Goal: Transaction & Acquisition: Purchase product/service

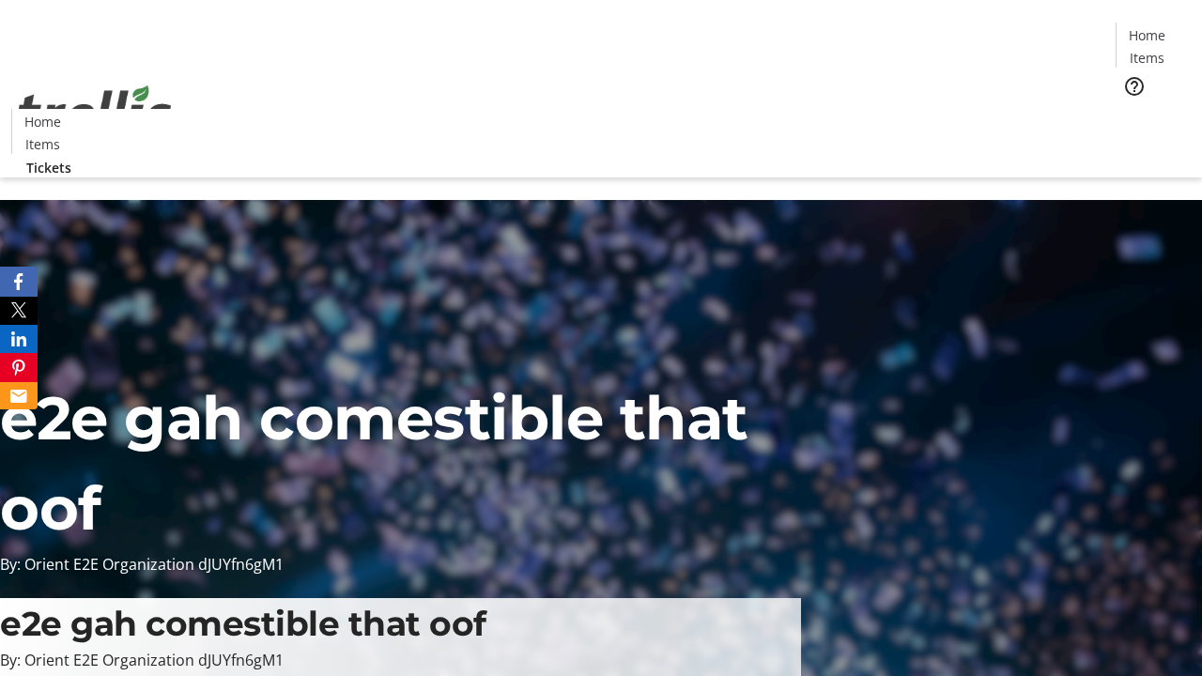
click at [1130, 109] on span "Tickets" at bounding box center [1152, 119] width 45 height 20
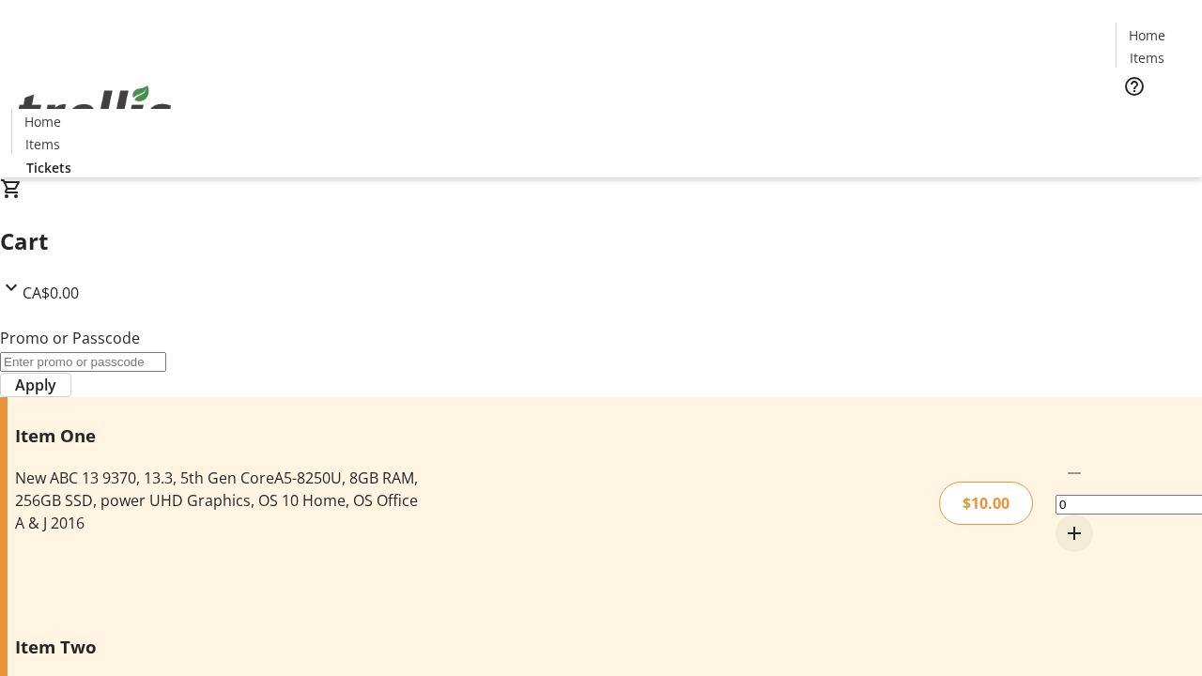
click at [1063, 522] on mat-icon "Increment by one" at bounding box center [1074, 533] width 23 height 23
type input "1"
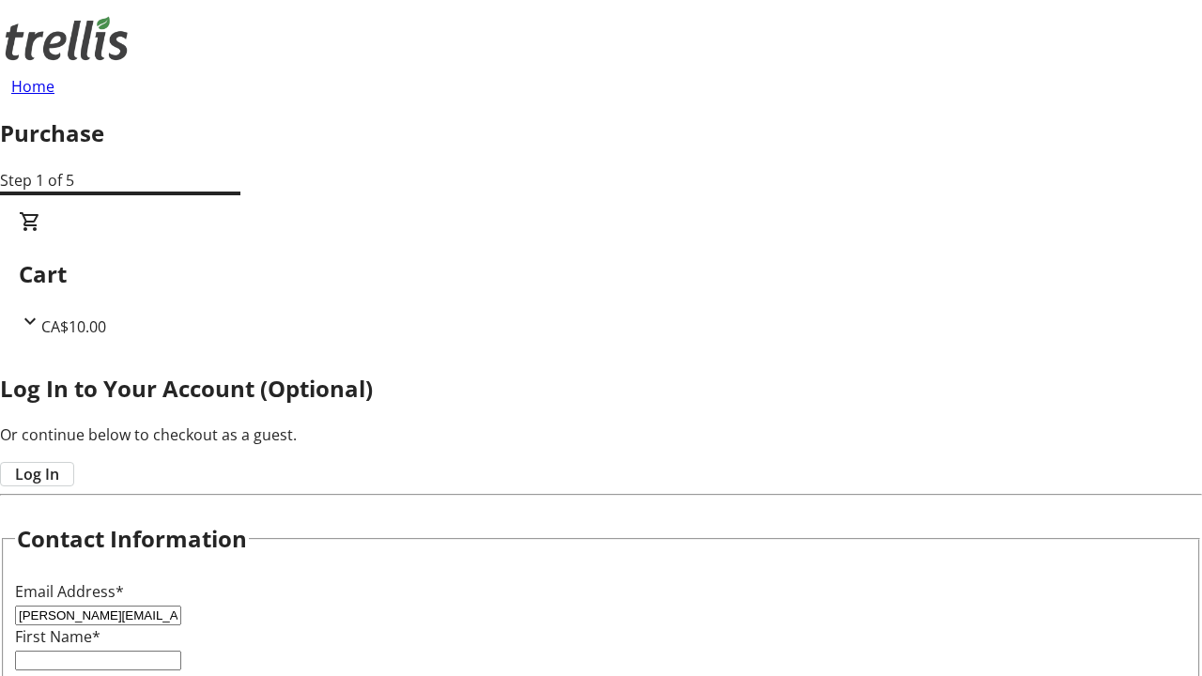
type input "[PERSON_NAME][EMAIL_ADDRESS][DOMAIN_NAME]"
type input "[PERSON_NAME]"
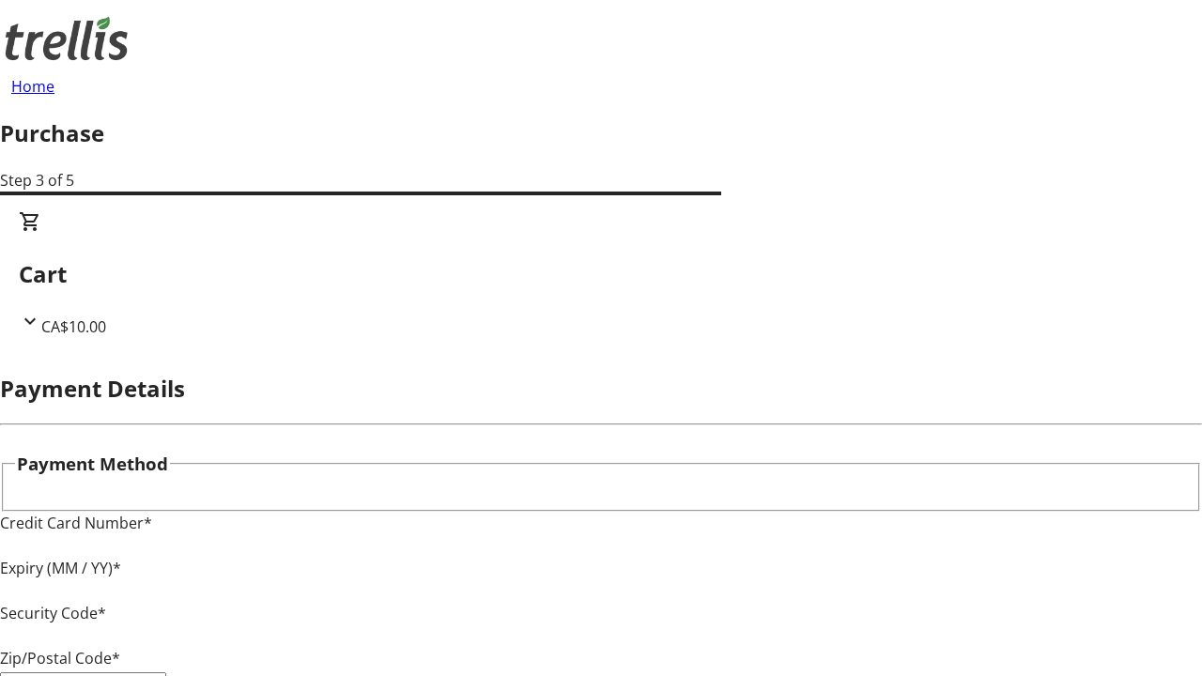
type input "V1Y 0C2"
